Goal: Task Accomplishment & Management: Manage account settings

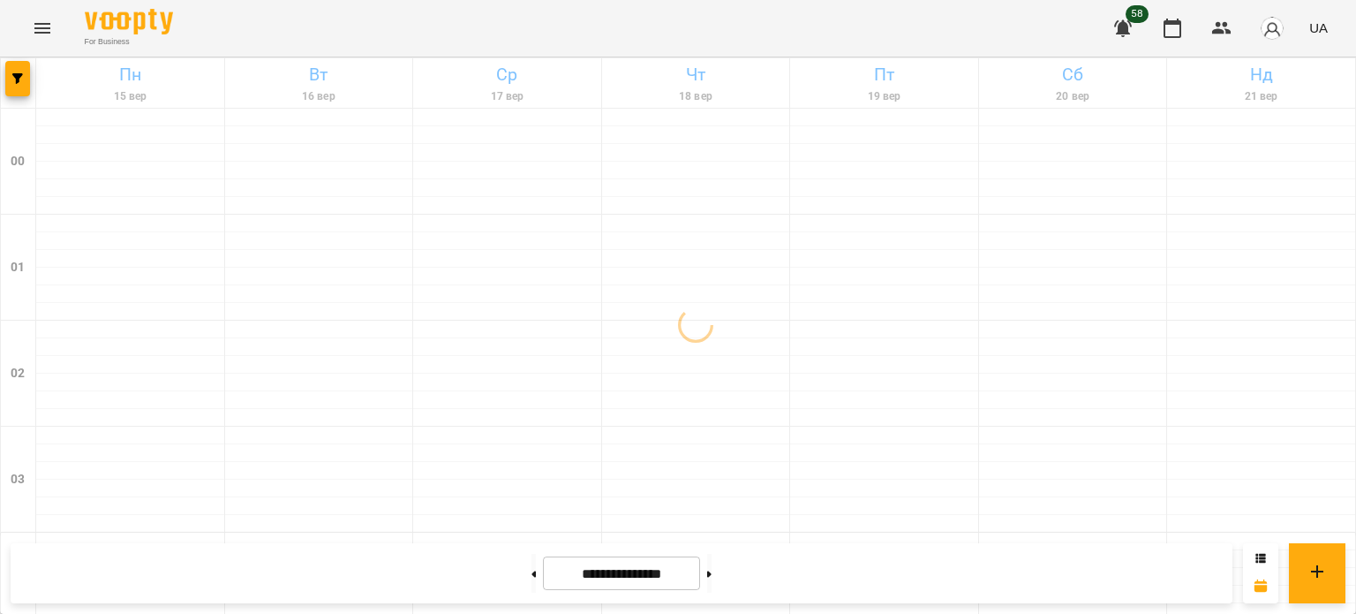
click at [1124, 25] on icon "button" at bounding box center [1123, 28] width 18 height 17
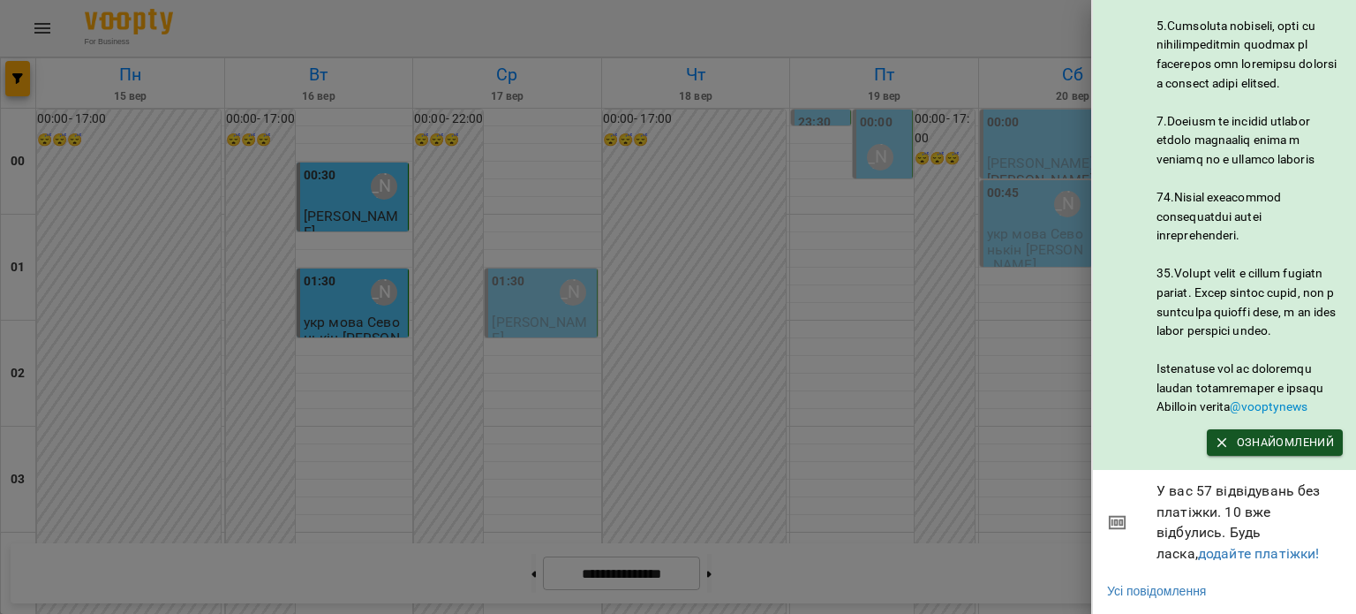
scroll to position [971, 0]
click at [952, 472] on div at bounding box center [678, 307] width 1356 height 614
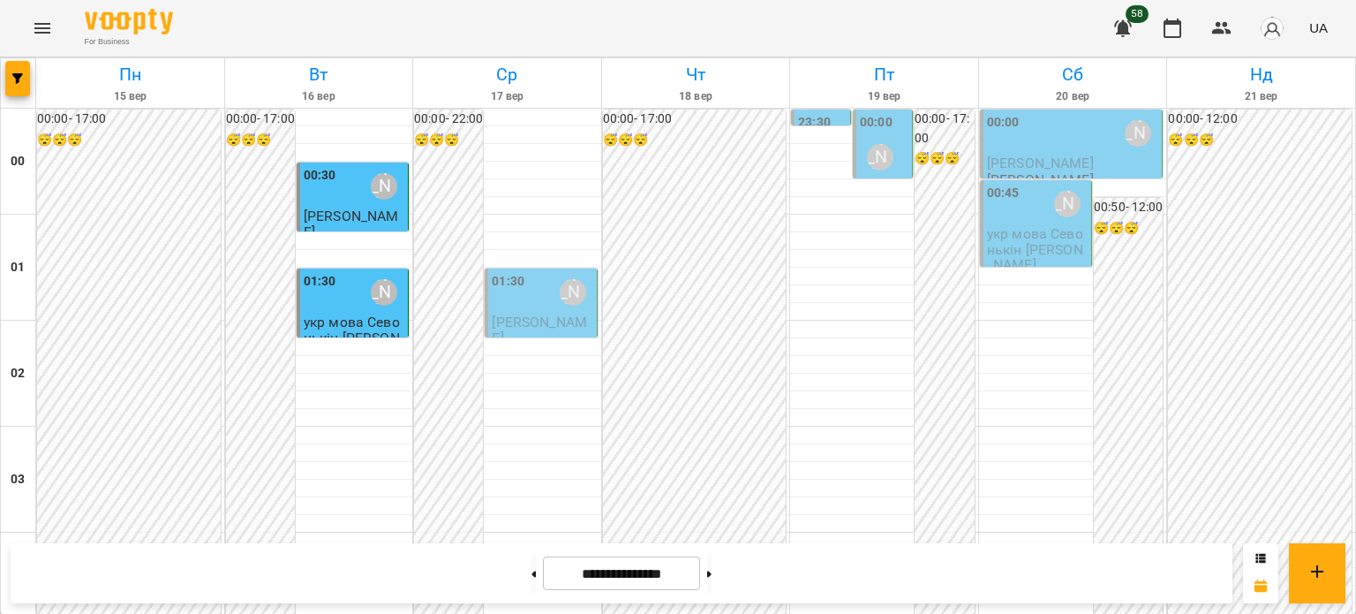
scroll to position [1766, 0]
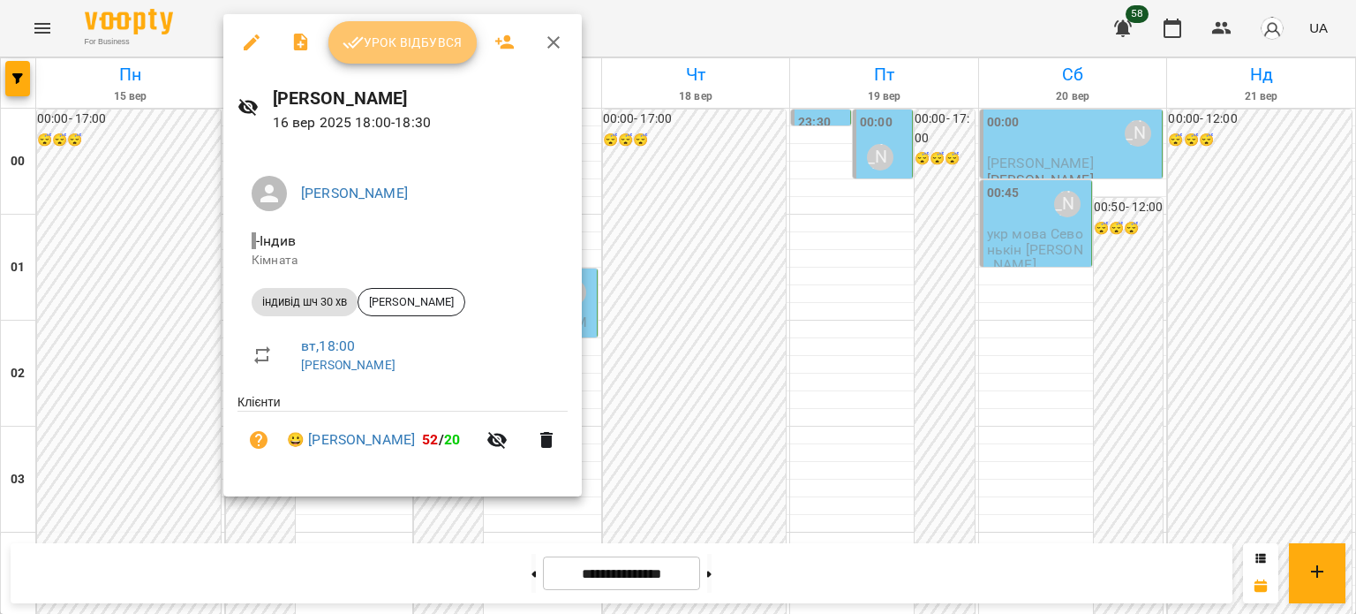
click at [431, 42] on span "Урок відбувся" at bounding box center [403, 42] width 120 height 21
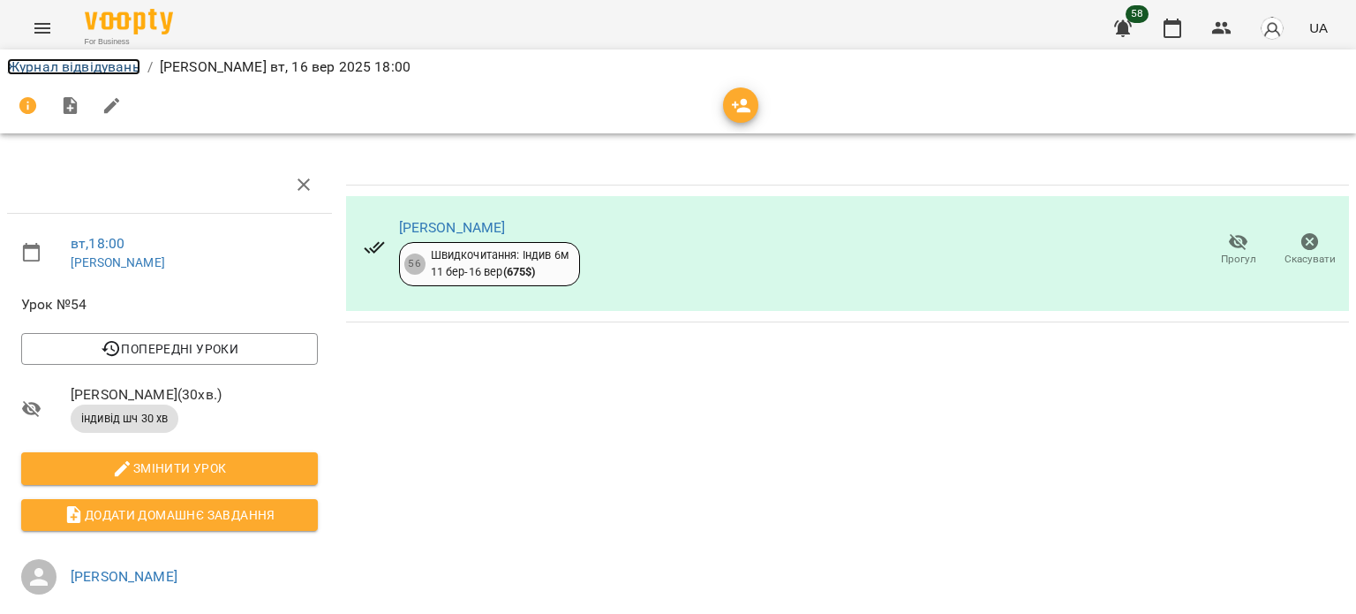
click at [39, 63] on link "Журнал відвідувань" at bounding box center [73, 66] width 133 height 17
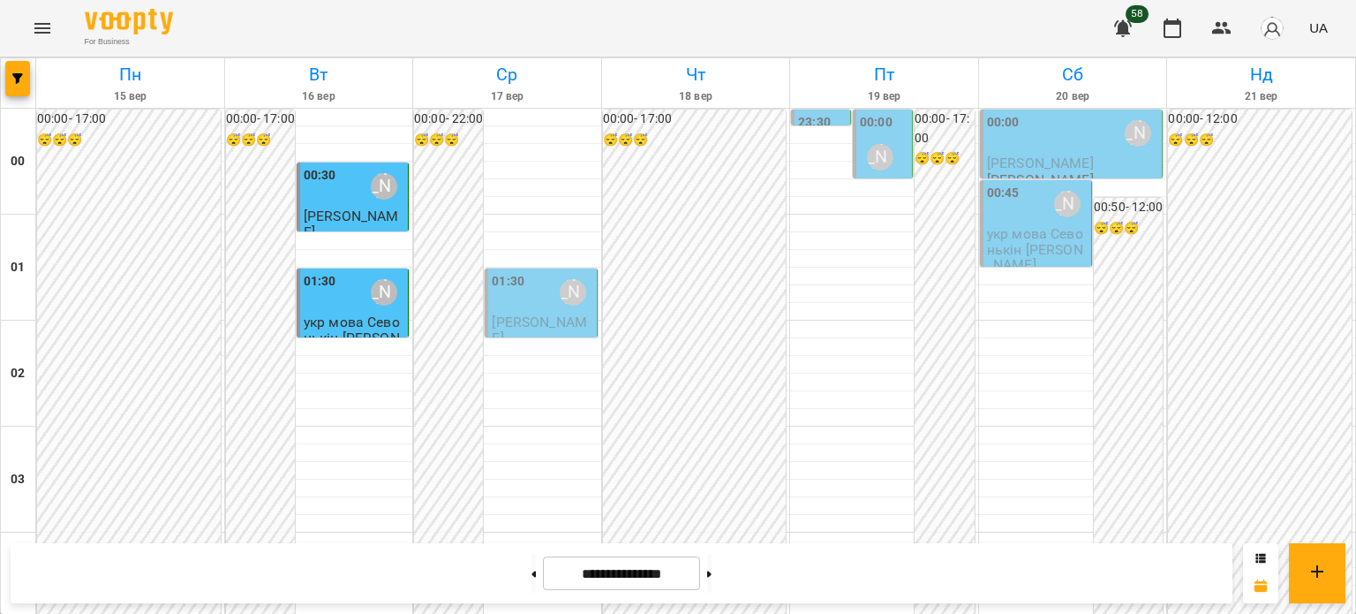
scroll to position [2031, 0]
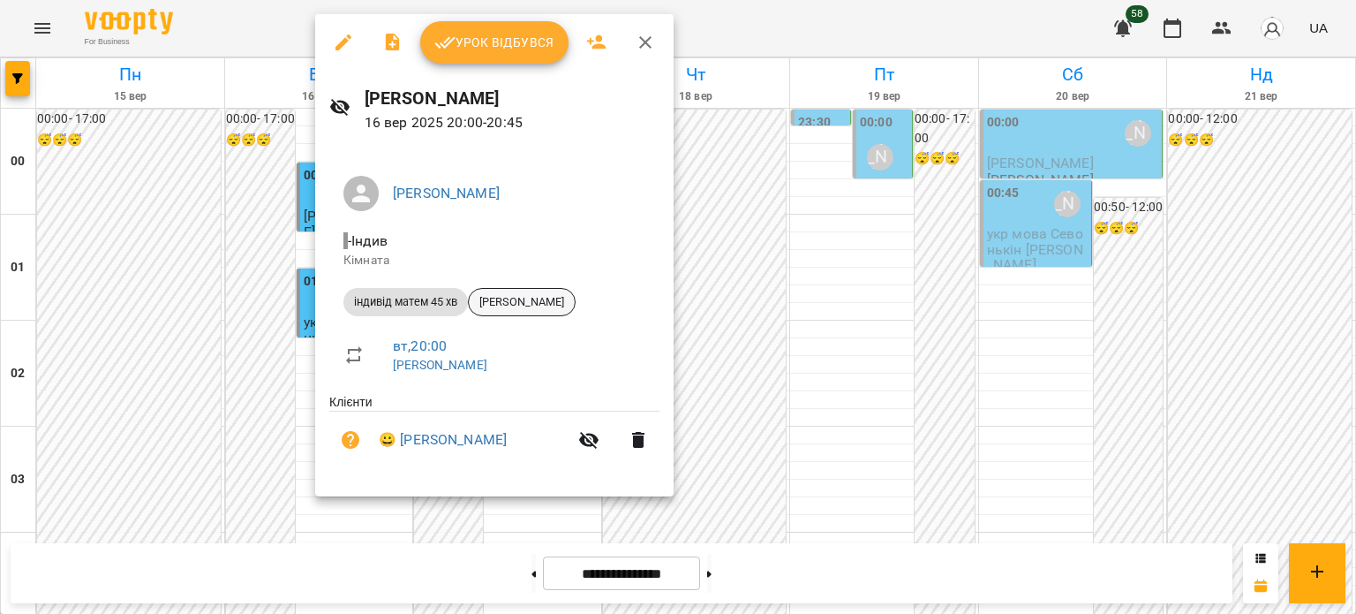
click at [531, 298] on span "[PERSON_NAME]" at bounding box center [522, 302] width 106 height 16
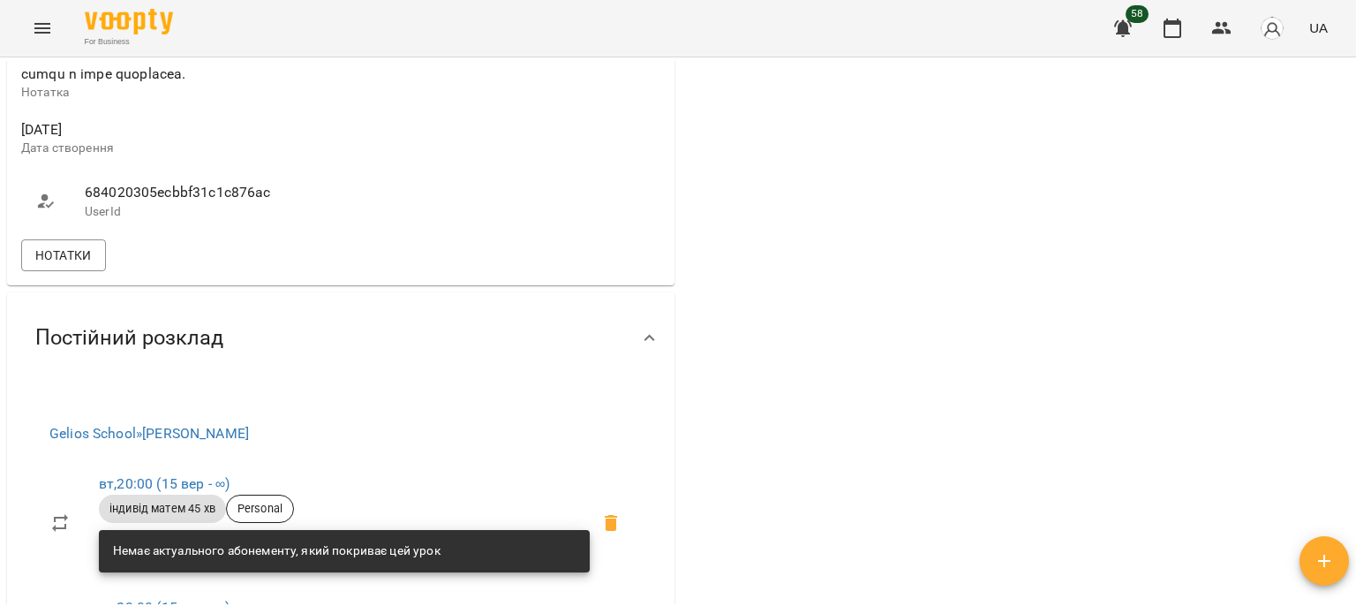
scroll to position [883, 0]
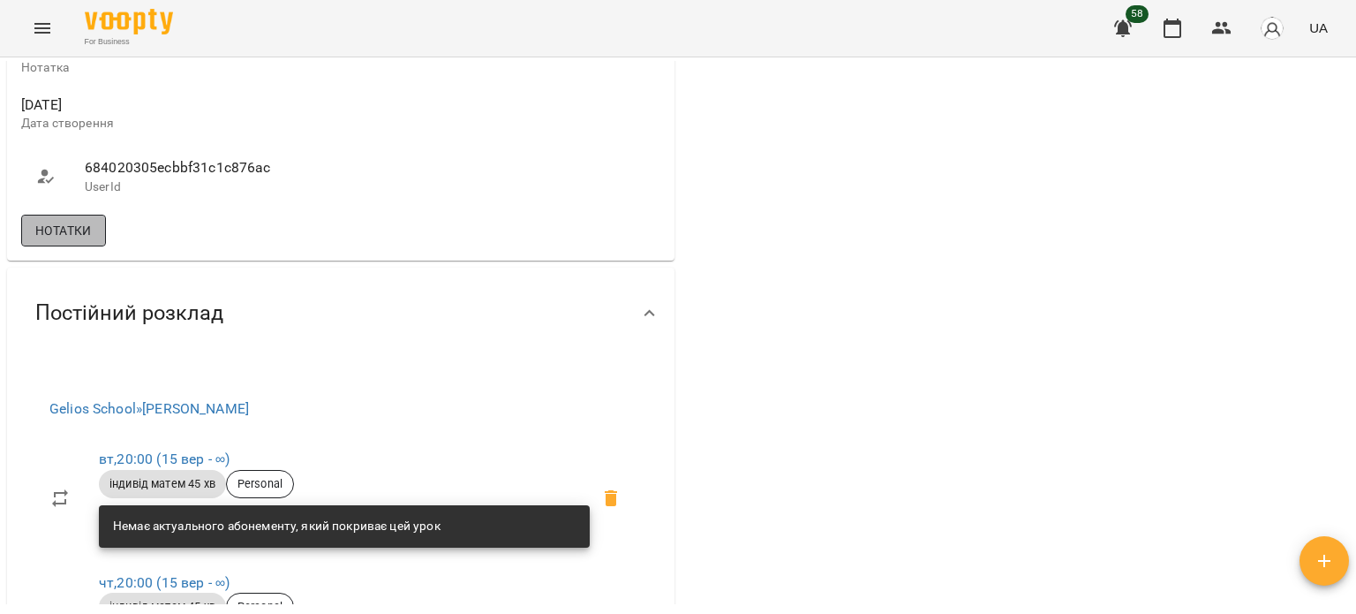
click at [71, 241] on span "Нотатки" at bounding box center [63, 230] width 57 height 21
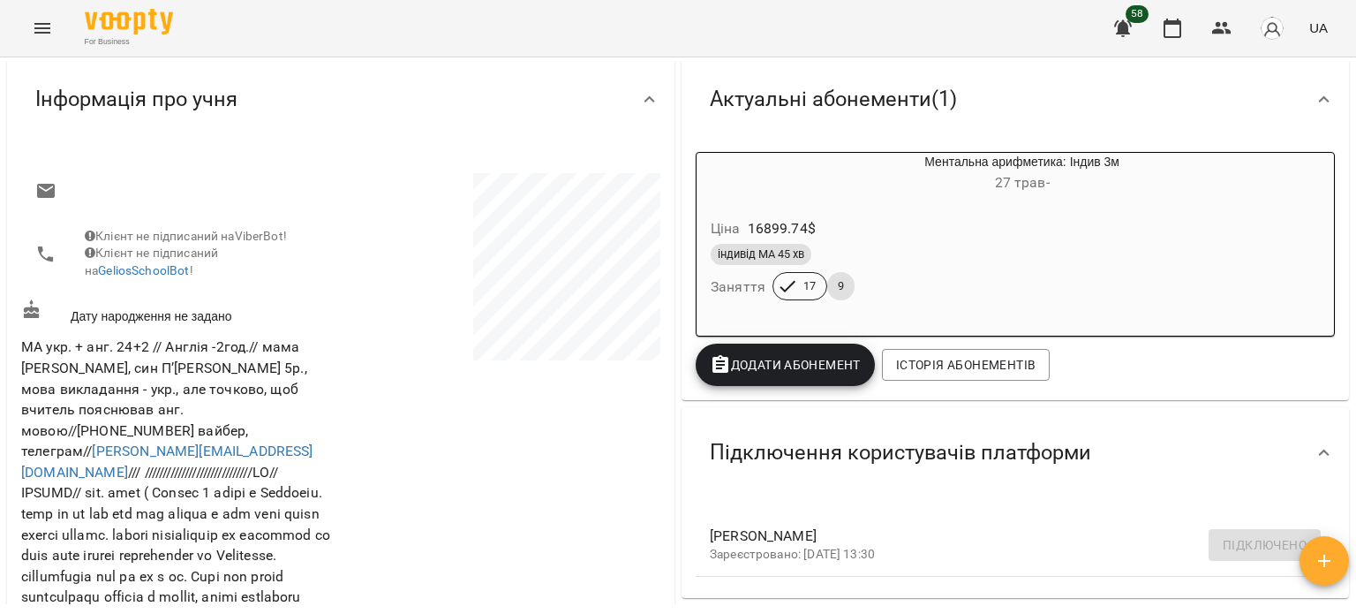
scroll to position [88, 0]
